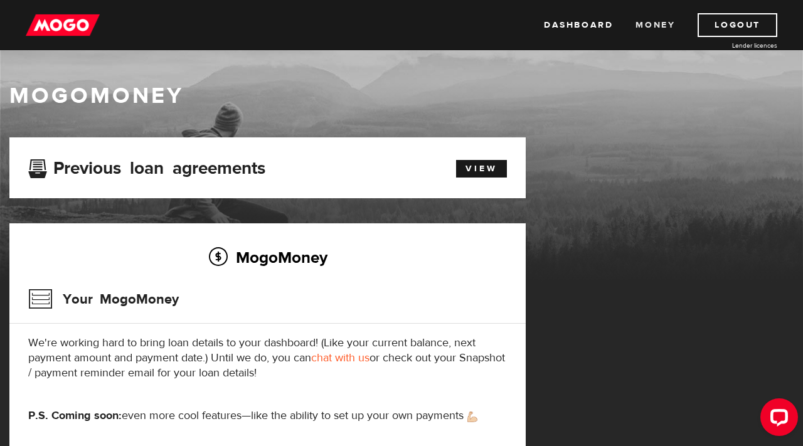
click at [657, 21] on link "Money" at bounding box center [655, 25] width 40 height 24
click at [657, 23] on link "Money" at bounding box center [655, 25] width 40 height 24
click at [478, 177] on link "View" at bounding box center [481, 169] width 51 height 18
click at [776, 421] on div "Open LiveChat chat widget" at bounding box center [778, 416] width 21 height 21
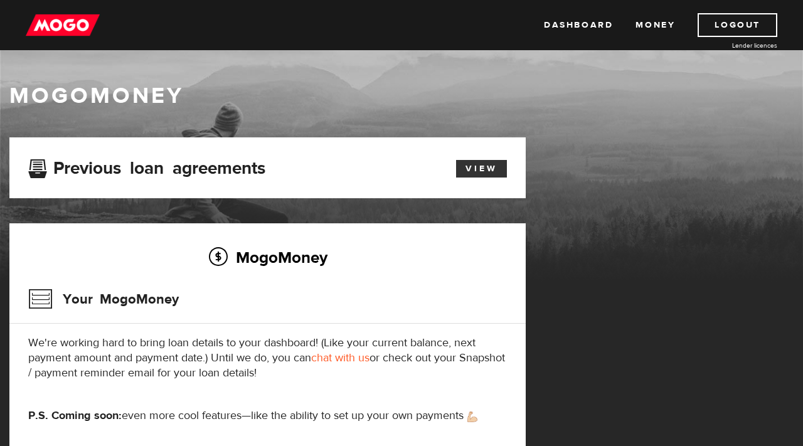
click at [487, 177] on link "View" at bounding box center [481, 169] width 51 height 18
